Goal: Task Accomplishment & Management: Use online tool/utility

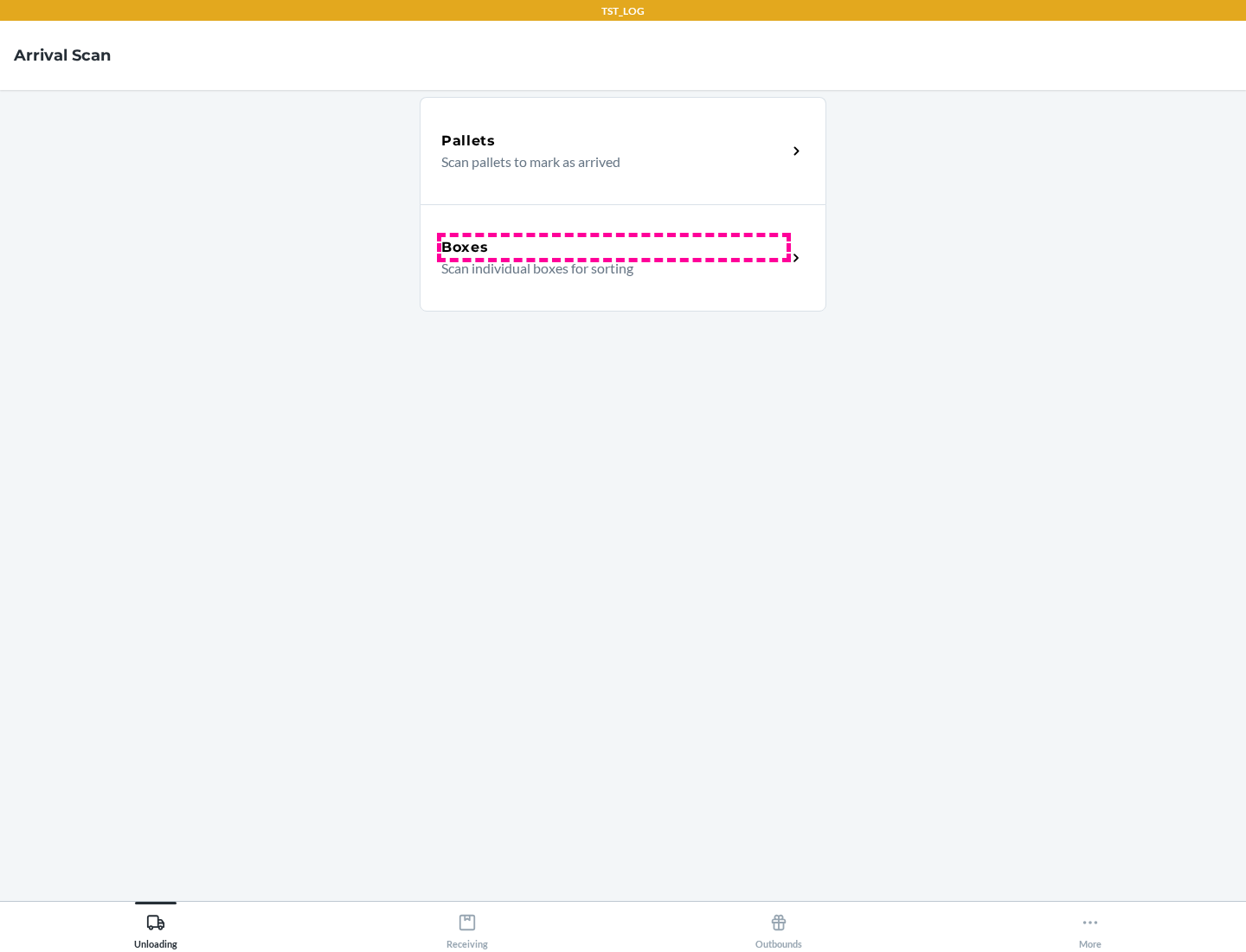
click at [614, 247] on div "Boxes" at bounding box center [613, 247] width 345 height 21
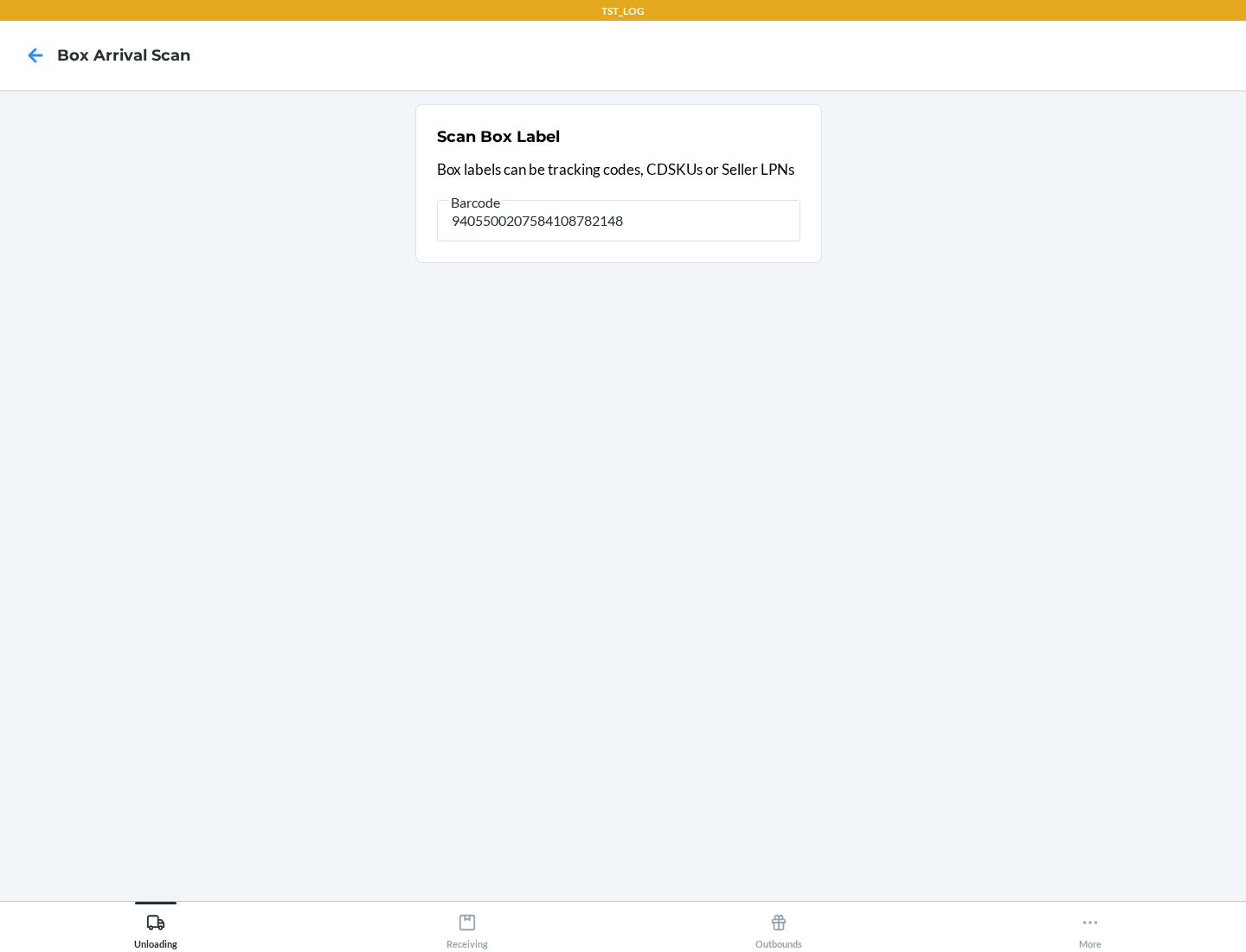
type input "9405500207584108782148"
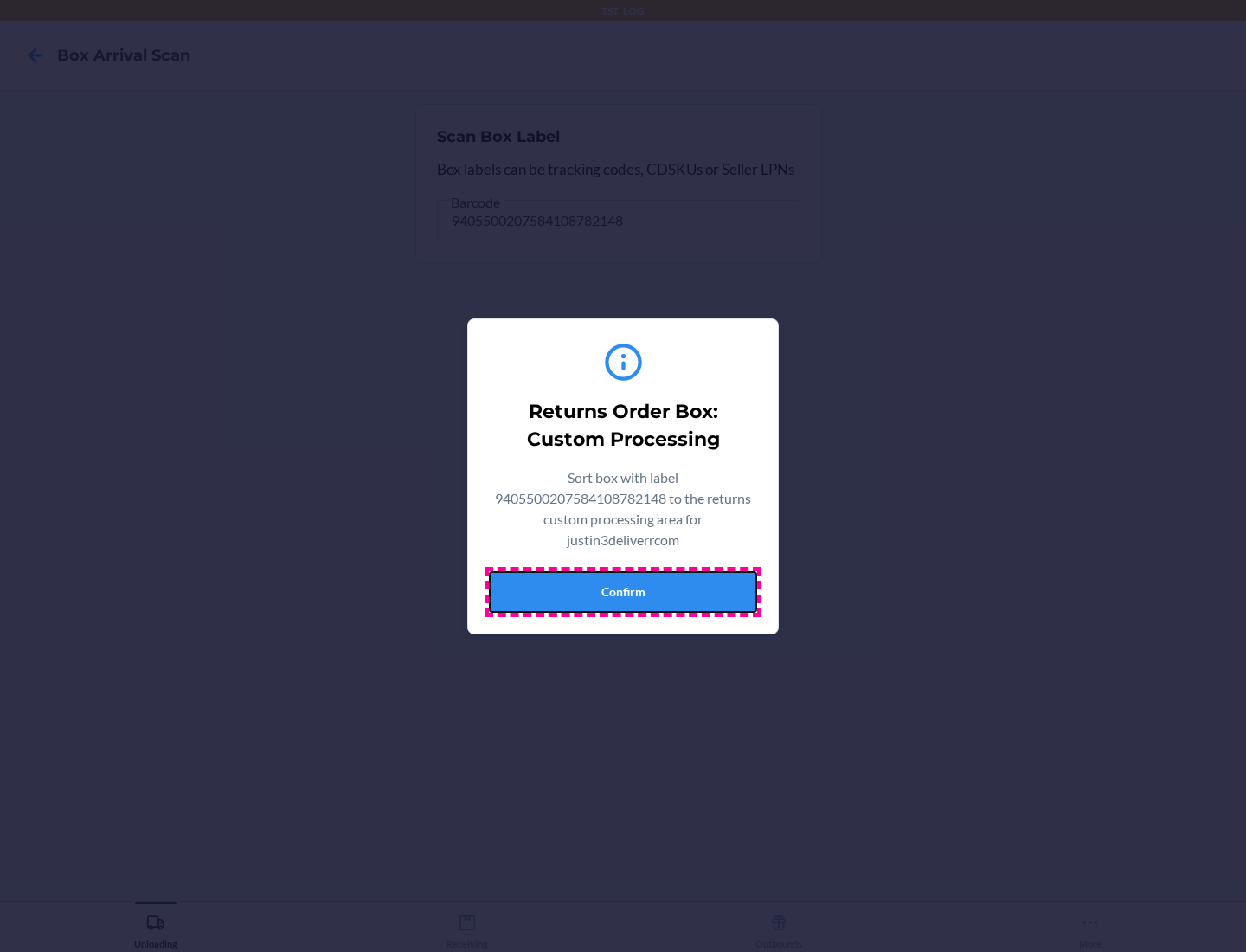
click at [623, 591] on button "Confirm" at bounding box center [623, 592] width 268 height 42
